Goal: Task Accomplishment & Management: Manage account settings

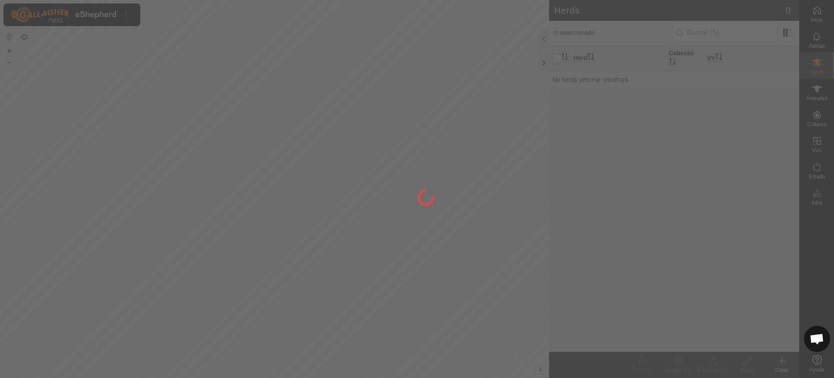
scroll to position [692, 0]
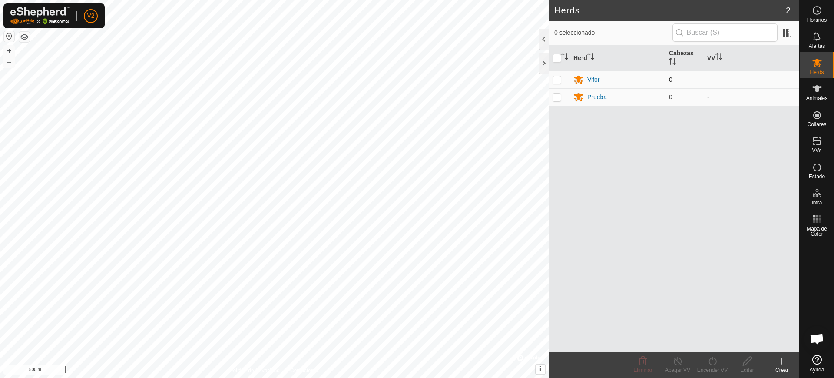
click at [558, 78] on p-checkbox at bounding box center [557, 79] width 9 height 7
checkbox input "true"
click at [559, 97] on p-checkbox at bounding box center [557, 96] width 9 height 7
checkbox input "true"
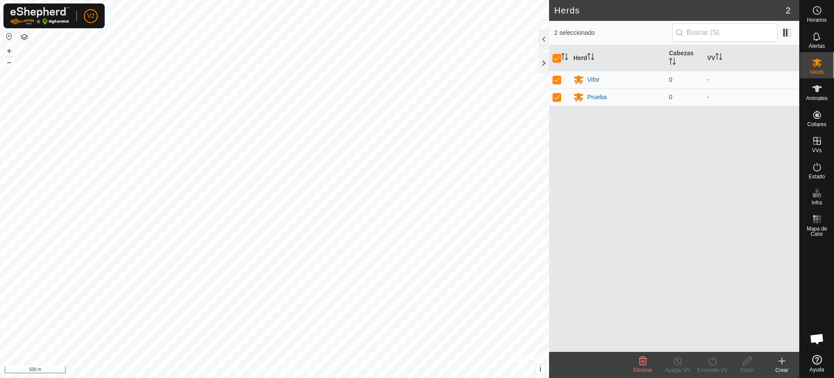
click at [632, 360] on delete-svg-icon at bounding box center [643, 360] width 35 height 10
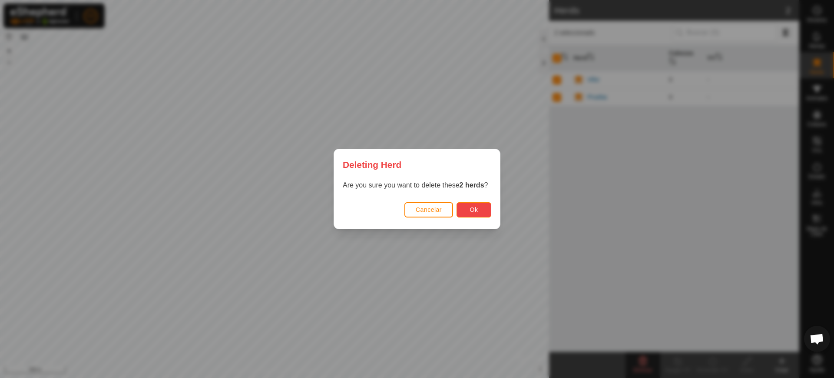
click at [481, 207] on button "Ok" at bounding box center [474, 209] width 35 height 15
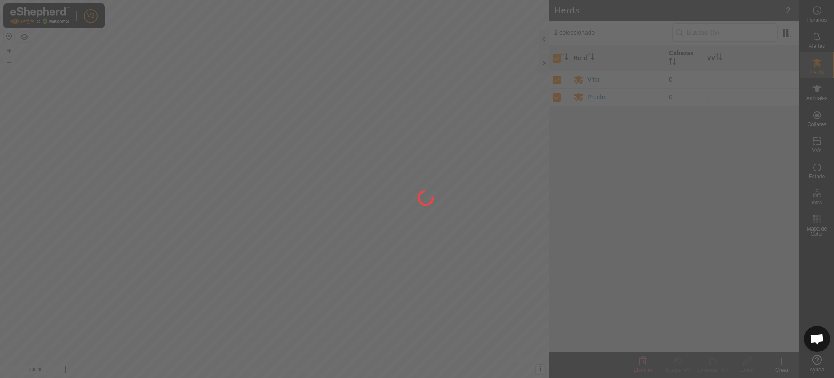
checkbox input "false"
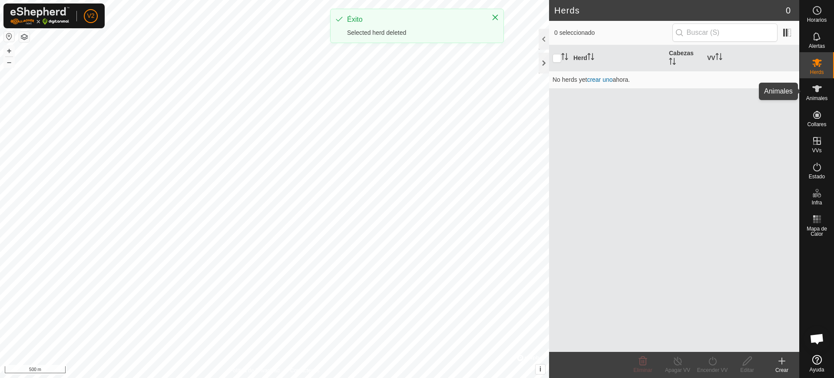
click at [823, 93] on es-animals-svg-icon at bounding box center [818, 89] width 16 height 14
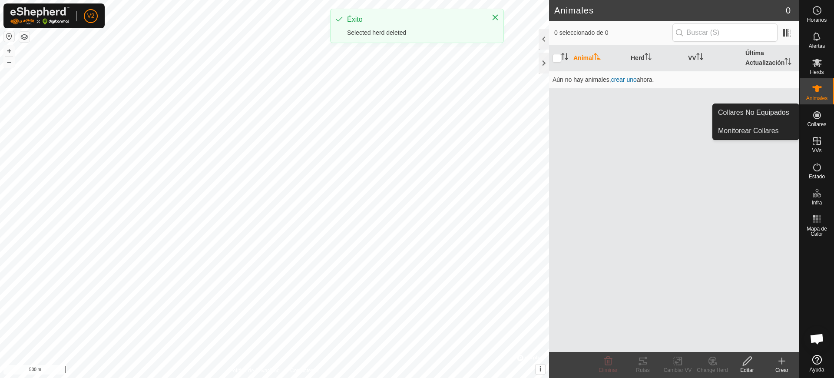
click at [820, 119] on icon at bounding box center [817, 115] width 10 height 10
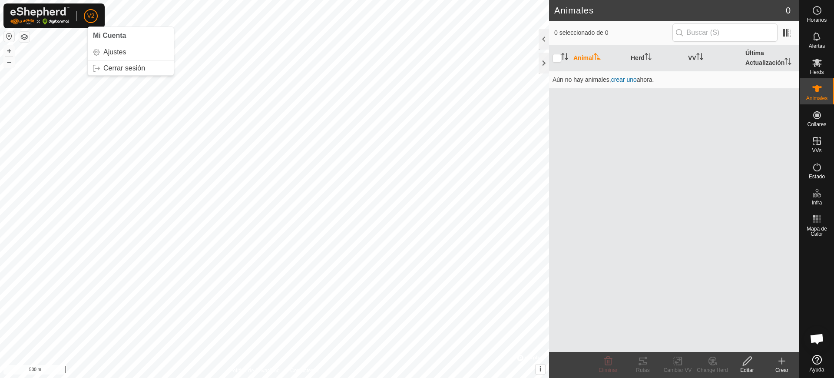
click at [93, 16] on span "V2" at bounding box center [90, 15] width 7 height 9
click at [110, 51] on link "Ajustes" at bounding box center [131, 52] width 86 height 14
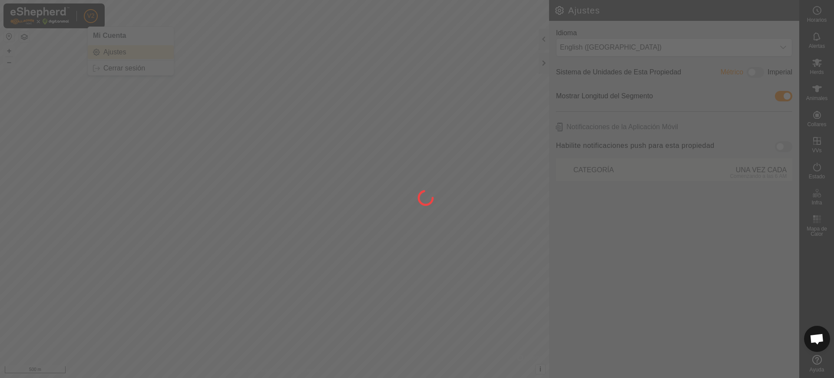
scroll to position [692, 0]
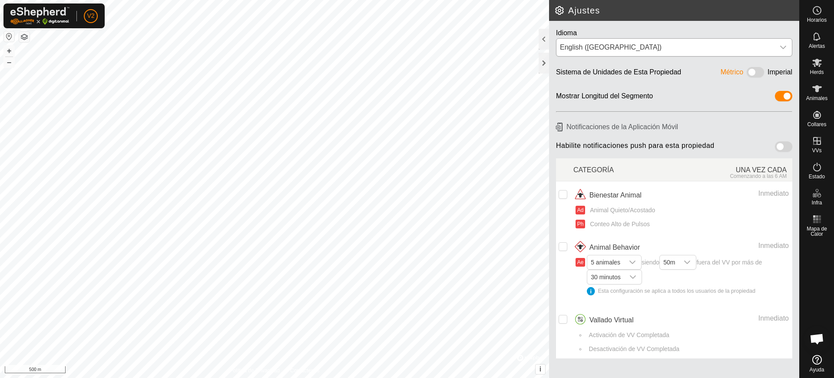
click at [775, 50] on div "dropdown trigger" at bounding box center [783, 47] width 17 height 17
click at [827, 39] on div "Alertas" at bounding box center [817, 39] width 34 height 26
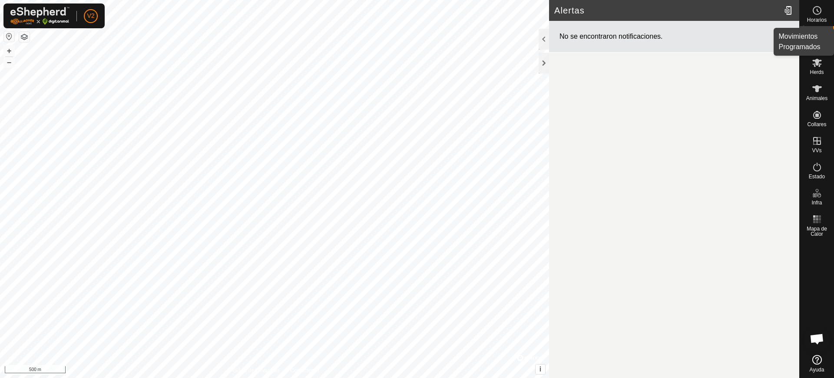
click at [815, 9] on icon at bounding box center [817, 10] width 10 height 10
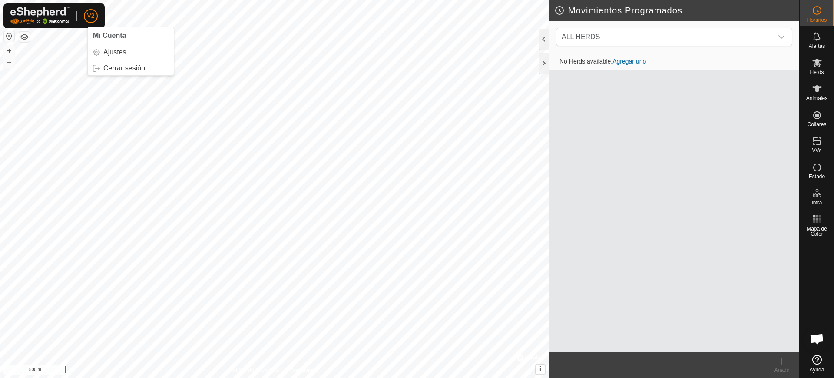
click at [86, 16] on p-avatar "V2" at bounding box center [91, 16] width 14 height 14
click at [91, 17] on span "V2" at bounding box center [90, 15] width 7 height 9
click at [127, 67] on link "Cerrar sesión" at bounding box center [131, 68] width 86 height 14
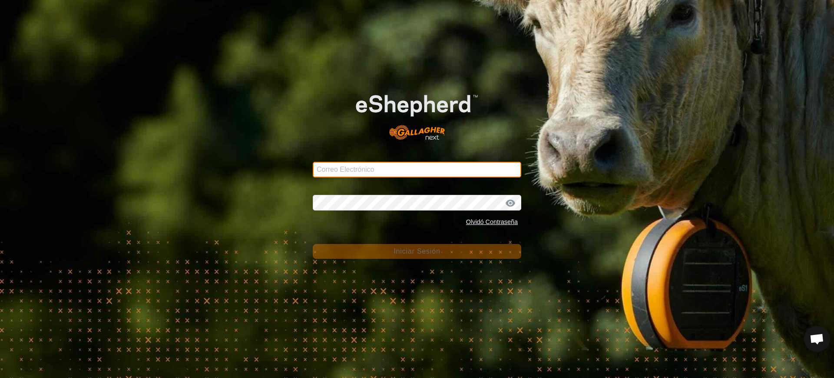
type input "[EMAIL_ADDRESS][DOMAIN_NAME]"
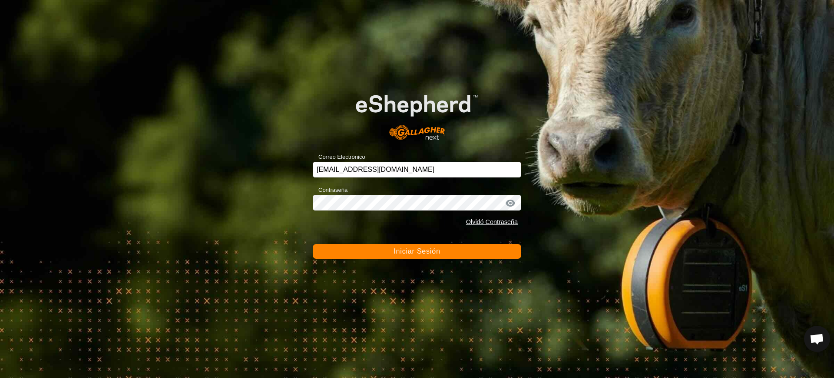
click at [423, 254] on span "Iniciar Sesión" at bounding box center [417, 250] width 46 height 7
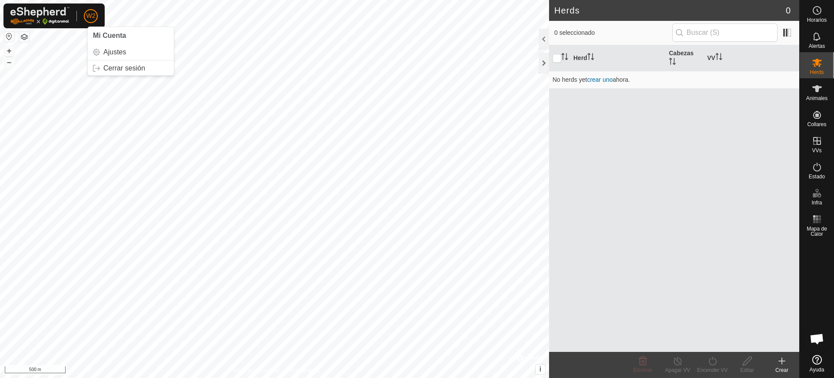
click at [93, 22] on p-avatar "W2" at bounding box center [91, 16] width 14 height 14
click at [789, 40] on app-column-selector at bounding box center [786, 32] width 17 height 17
click at [818, 17] on span "Horarios" at bounding box center [817, 19] width 20 height 5
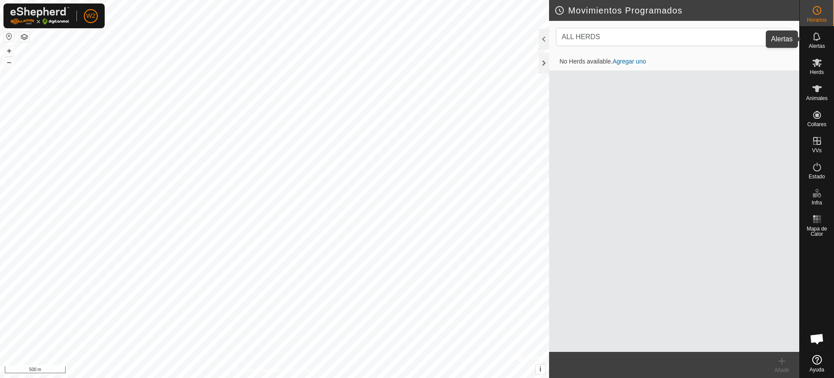
click at [821, 41] on icon at bounding box center [817, 36] width 10 height 10
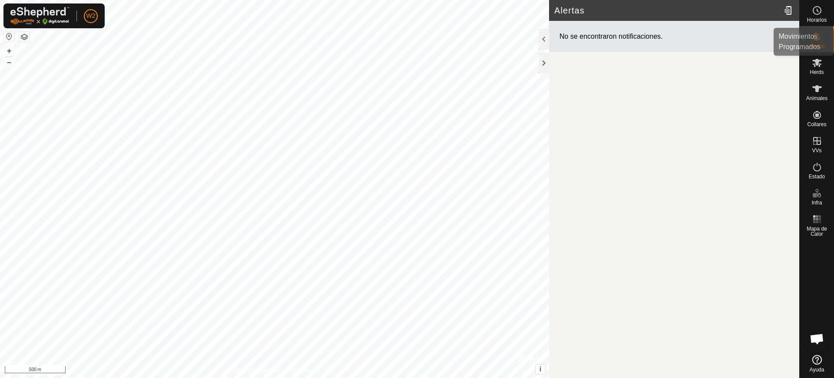
click at [814, 13] on icon at bounding box center [817, 10] width 10 height 10
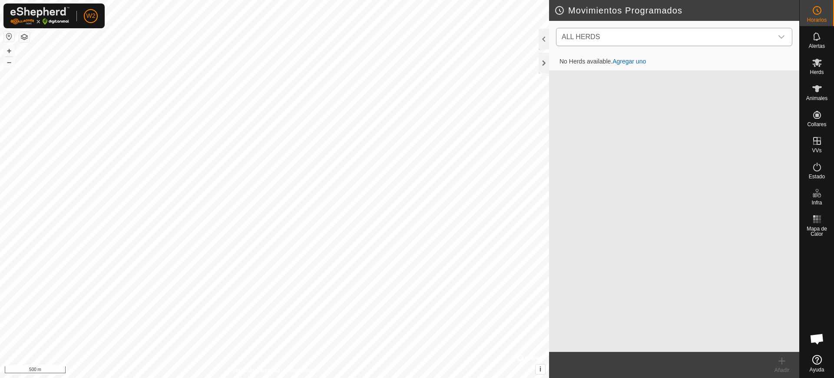
click at [779, 37] on icon "dropdown trigger" at bounding box center [781, 36] width 7 height 7
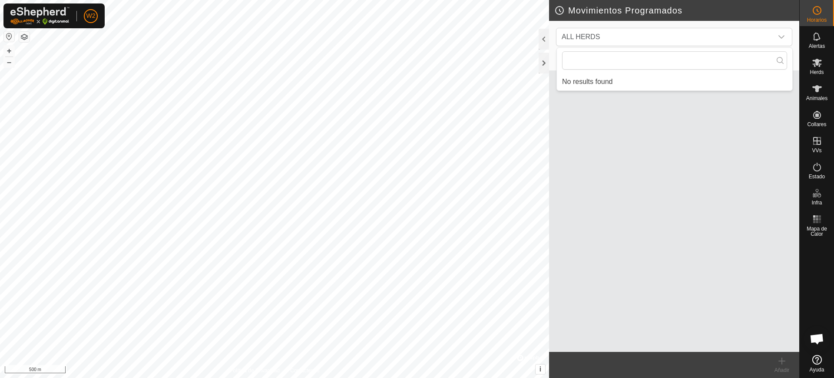
drag, startPoint x: 709, startPoint y: 153, endPoint x: 717, endPoint y: 134, distance: 20.8
click at [710, 153] on div "No Herds available. Agregar uno" at bounding box center [674, 202] width 250 height 299
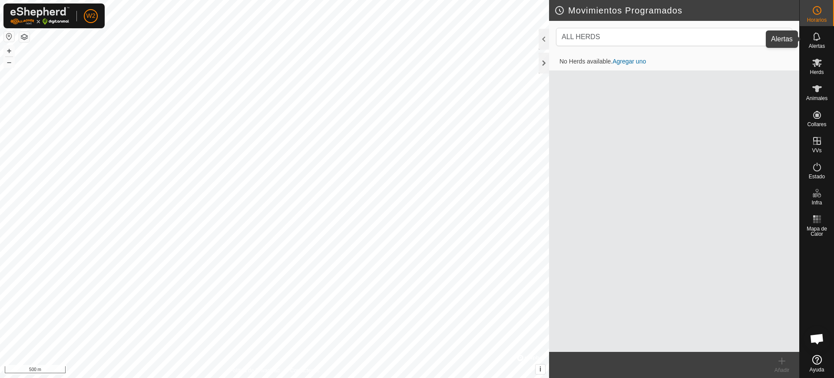
click at [813, 40] on icon at bounding box center [817, 36] width 10 height 10
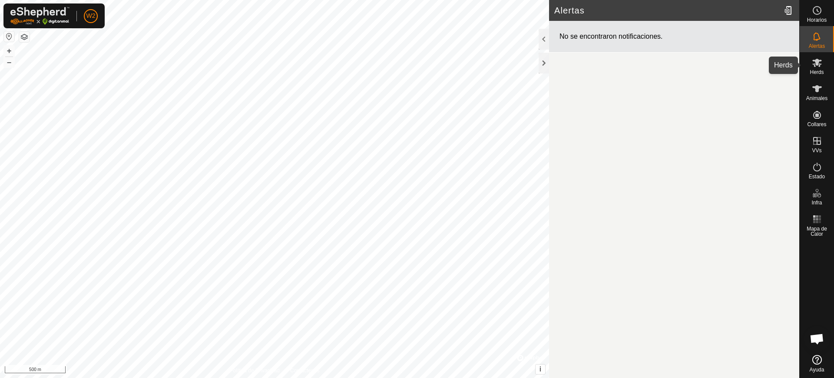
click at [823, 70] on span "Herds" at bounding box center [817, 72] width 14 height 5
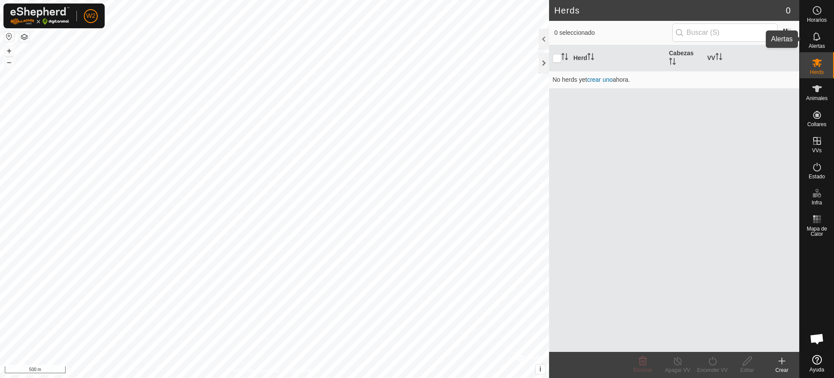
click at [813, 35] on icon at bounding box center [817, 36] width 10 height 10
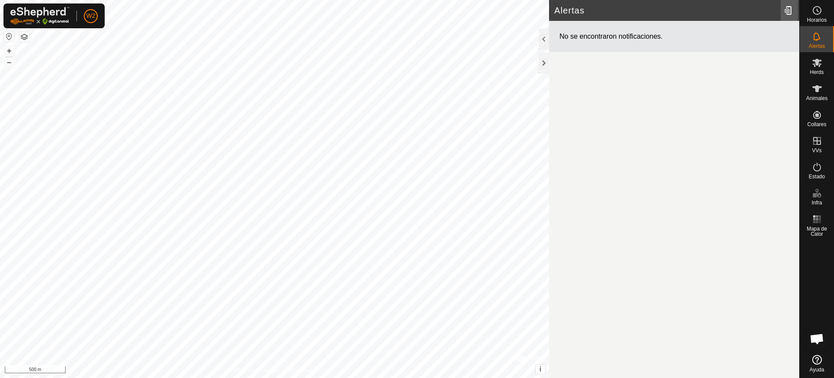
click at [787, 9] on div at bounding box center [789, 10] width 17 height 24
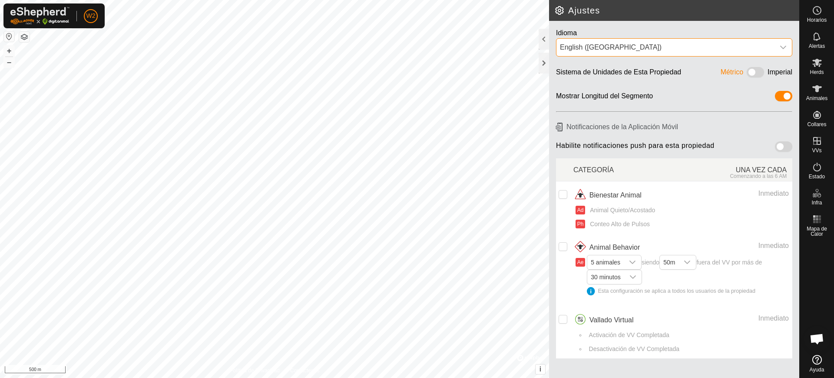
click at [717, 43] on div "English (US)" at bounding box center [665, 47] width 211 height 10
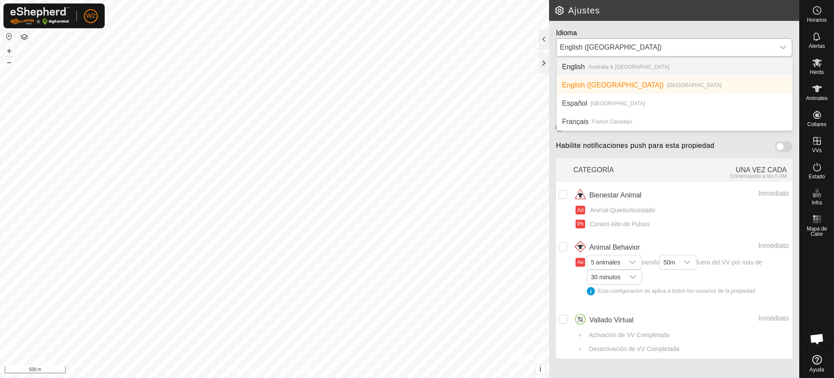
click at [663, 70] on li "English Australia & New Zealand" at bounding box center [675, 66] width 236 height 17
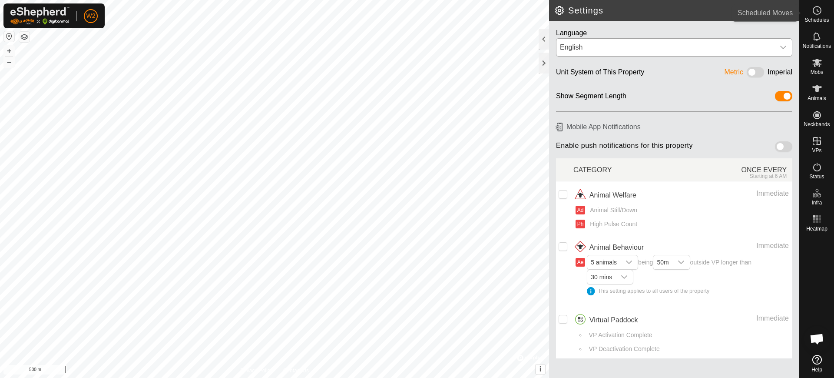
click at [815, 17] on span "Schedules" at bounding box center [817, 19] width 24 height 5
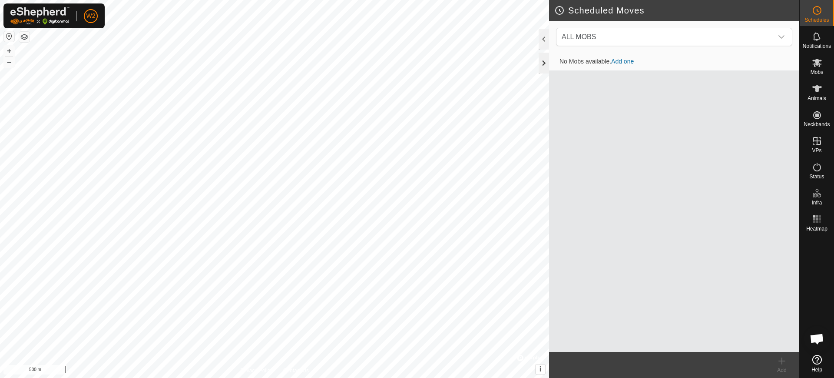
click at [540, 56] on div at bounding box center [544, 63] width 10 height 21
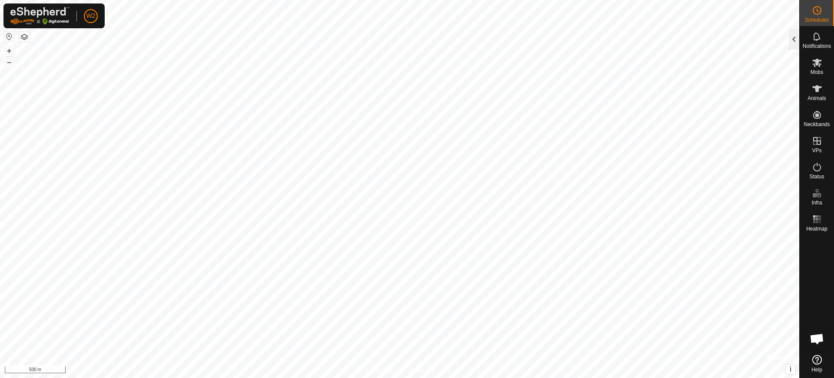
click at [793, 36] on div at bounding box center [794, 39] width 10 height 21
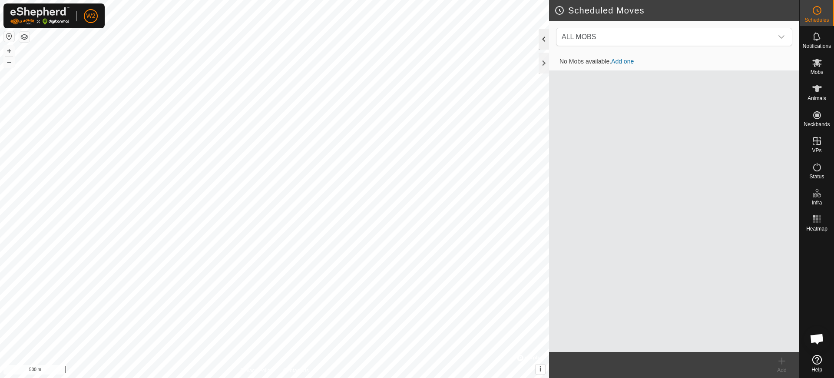
click at [548, 39] on div at bounding box center [544, 39] width 10 height 21
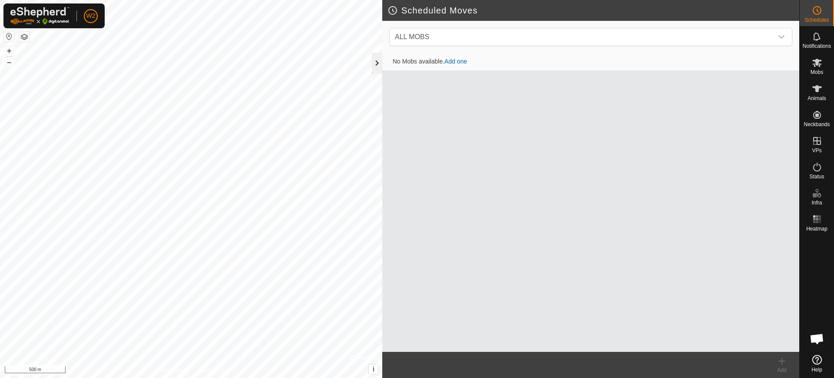
click at [375, 60] on div at bounding box center [377, 63] width 10 height 21
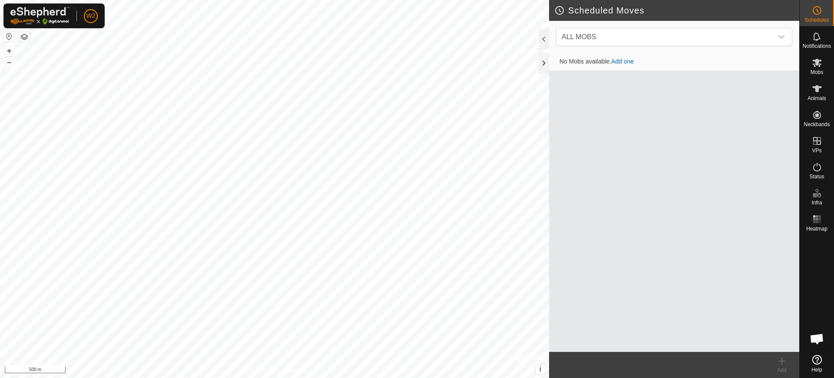
click at [551, 61] on td "No Mobs available. Add one" at bounding box center [674, 61] width 250 height 17
click at [544, 63] on div at bounding box center [544, 63] width 10 height 21
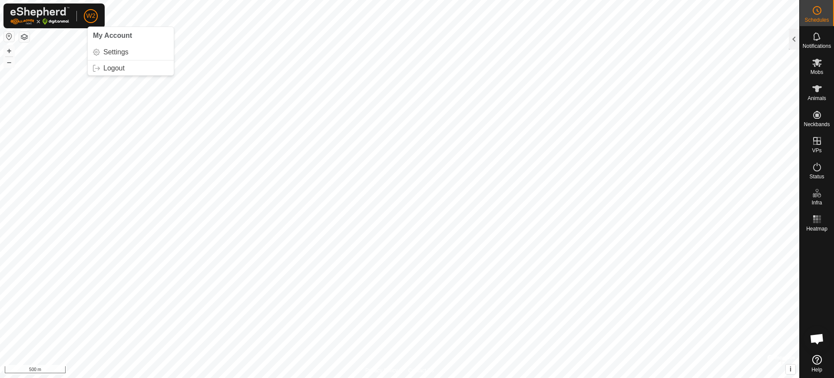
click at [96, 12] on p-avatar "W2" at bounding box center [91, 16] width 14 height 14
click at [121, 53] on link "Settings" at bounding box center [131, 52] width 86 height 14
click at [88, 20] on p-avatar "W2" at bounding box center [91, 16] width 14 height 14
click at [117, 67] on link "Logout" at bounding box center [131, 68] width 86 height 14
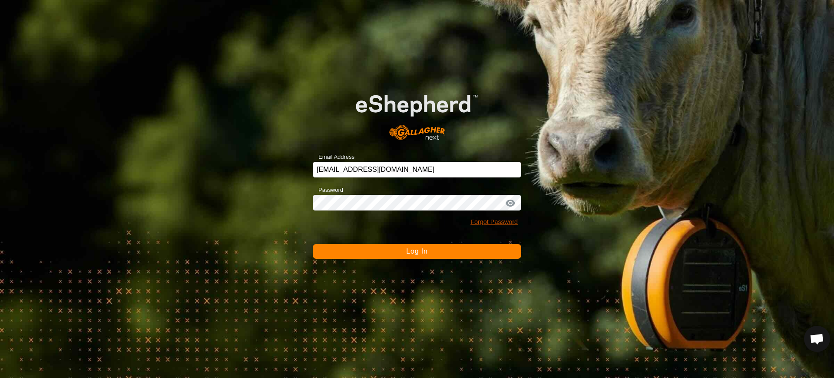
click at [487, 221] on link "Forgot Password" at bounding box center [494, 221] width 47 height 7
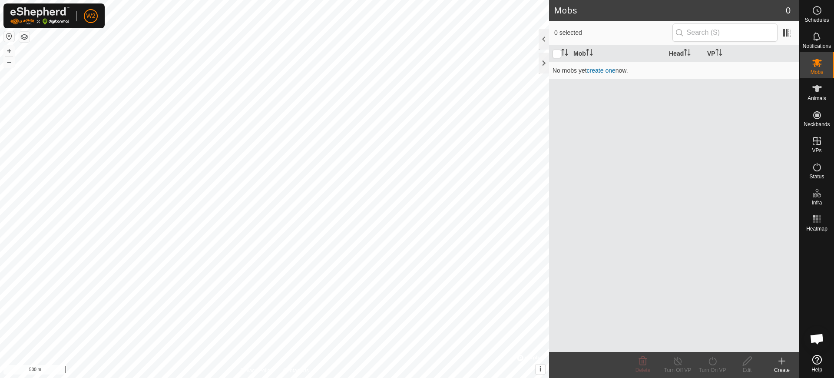
scroll to position [692, 0]
click at [89, 17] on span "W2" at bounding box center [90, 15] width 9 height 9
click at [117, 66] on link "Logout" at bounding box center [131, 68] width 86 height 14
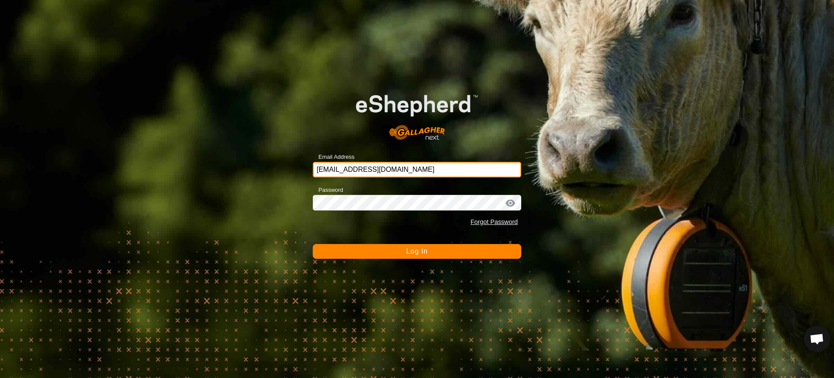
drag, startPoint x: 426, startPoint y: 165, endPoint x: 160, endPoint y: 146, distance: 266.6
click at [160, 146] on div "Email Address [EMAIL_ADDRESS][DOMAIN_NAME] Password Forgot Password Log In" at bounding box center [417, 189] width 834 height 378
type input "[EMAIL_ADDRESS][DOMAIN_NAME]"
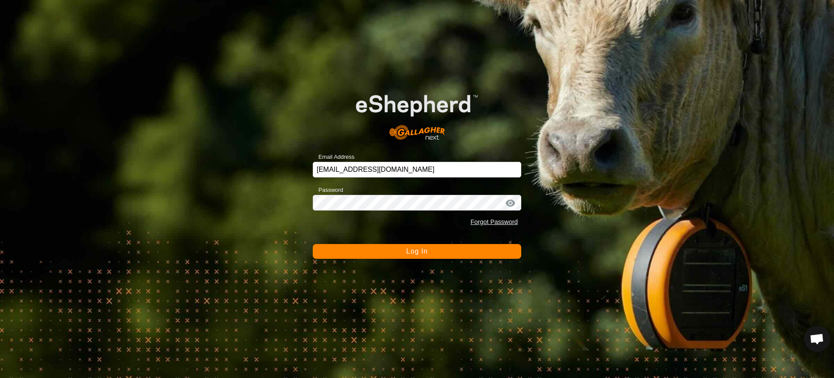
click at [412, 248] on span "Log In" at bounding box center [416, 250] width 21 height 7
